Goal: Information Seeking & Learning: Learn about a topic

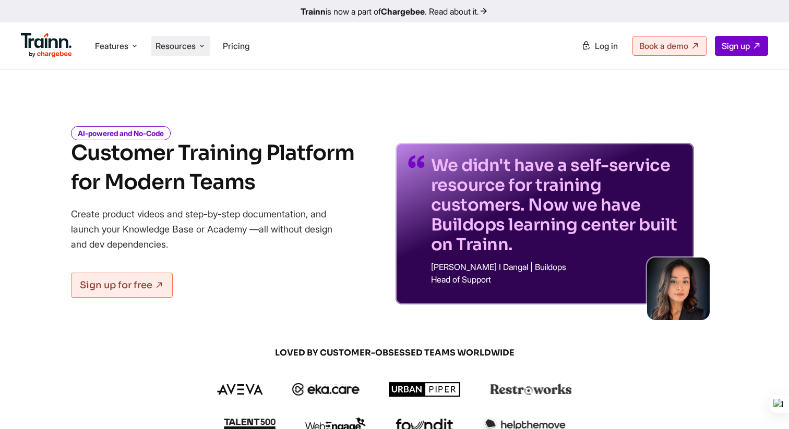
click at [196, 49] on span "Resources" at bounding box center [175, 45] width 40 height 11
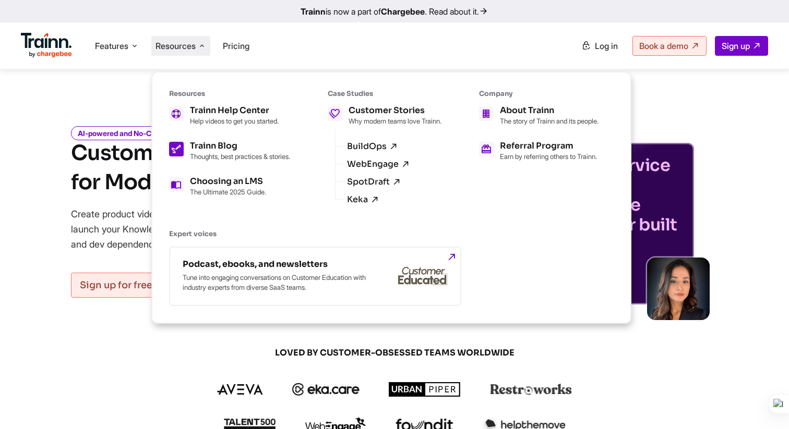
click at [209, 144] on h5 "Trainn Blog" at bounding box center [240, 146] width 100 height 8
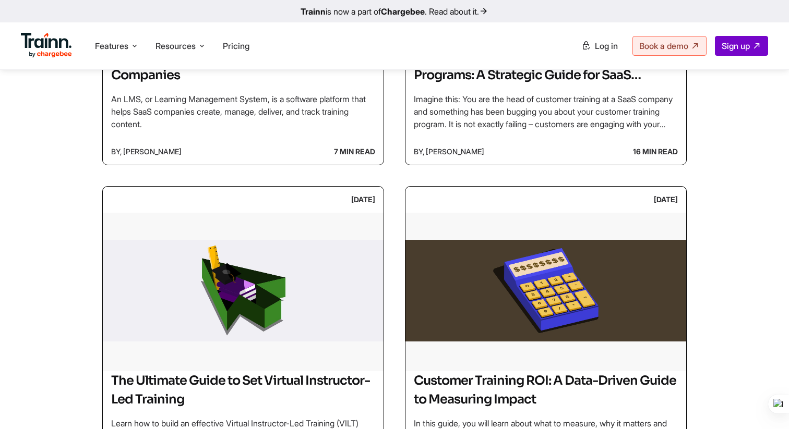
scroll to position [758, 0]
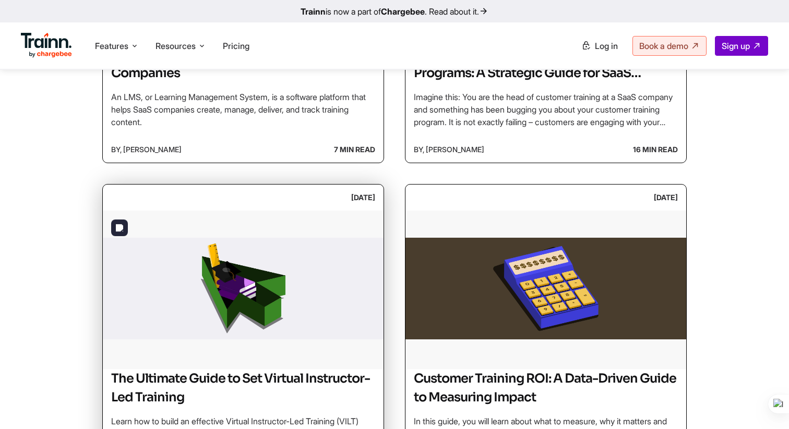
click at [232, 291] on img at bounding box center [243, 289] width 281 height 156
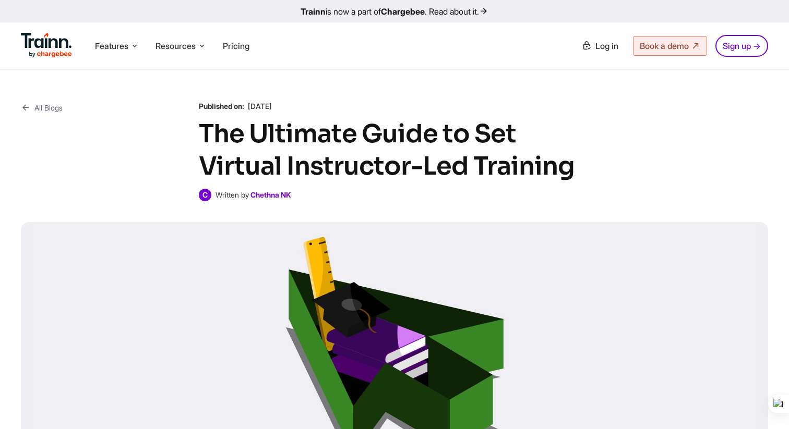
drag, startPoint x: 195, startPoint y: 105, endPoint x: 332, endPoint y: 105, distance: 137.2
click at [332, 105] on div "All Blogs Published on: [DATE] The Ultimate Guide to Set Virtual Instructor-Led…" at bounding box center [394, 151] width 747 height 100
click at [332, 105] on p "Published on: [DATE]" at bounding box center [394, 106] width 391 height 10
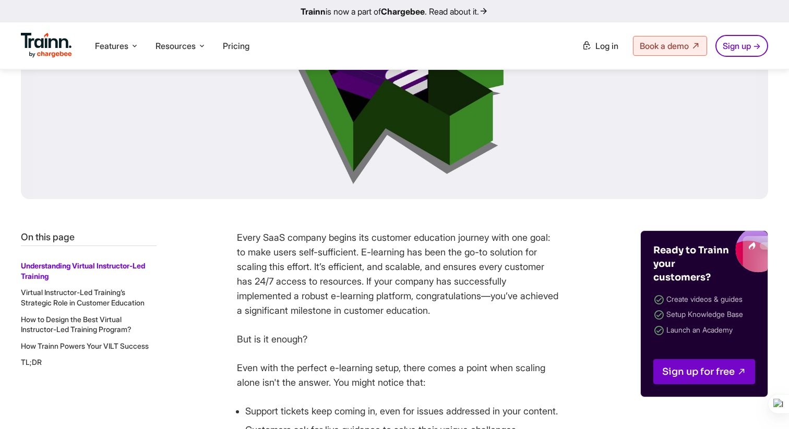
scroll to position [237, 0]
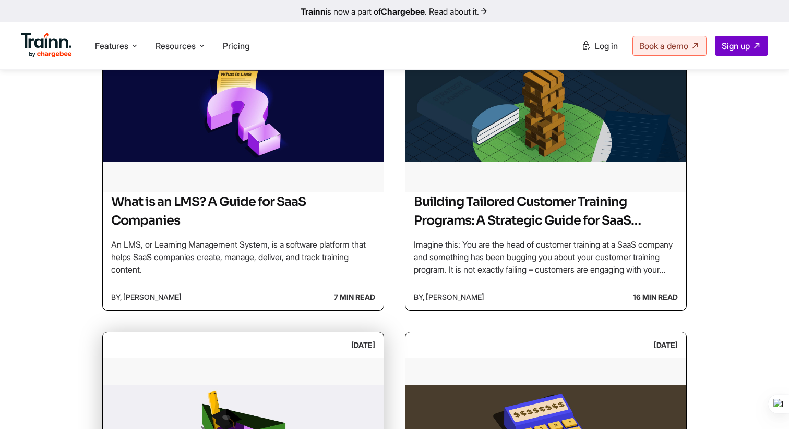
scroll to position [532, 0]
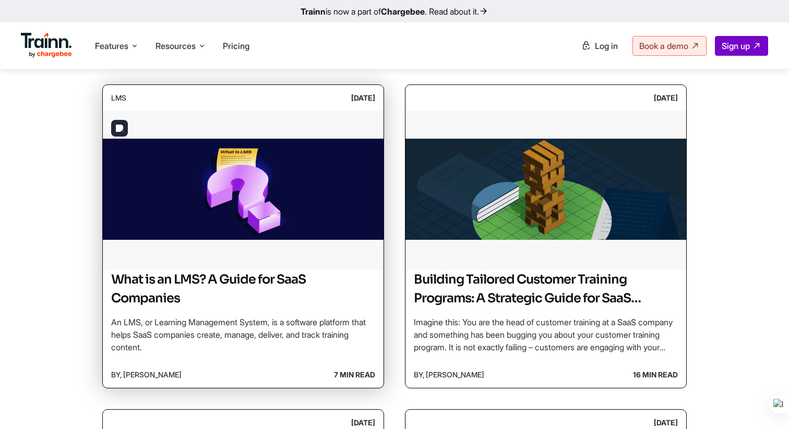
click at [210, 284] on h2 "What is an LMS? A Guide for SaaS Companies" at bounding box center [243, 289] width 264 height 38
